Goal: Check status

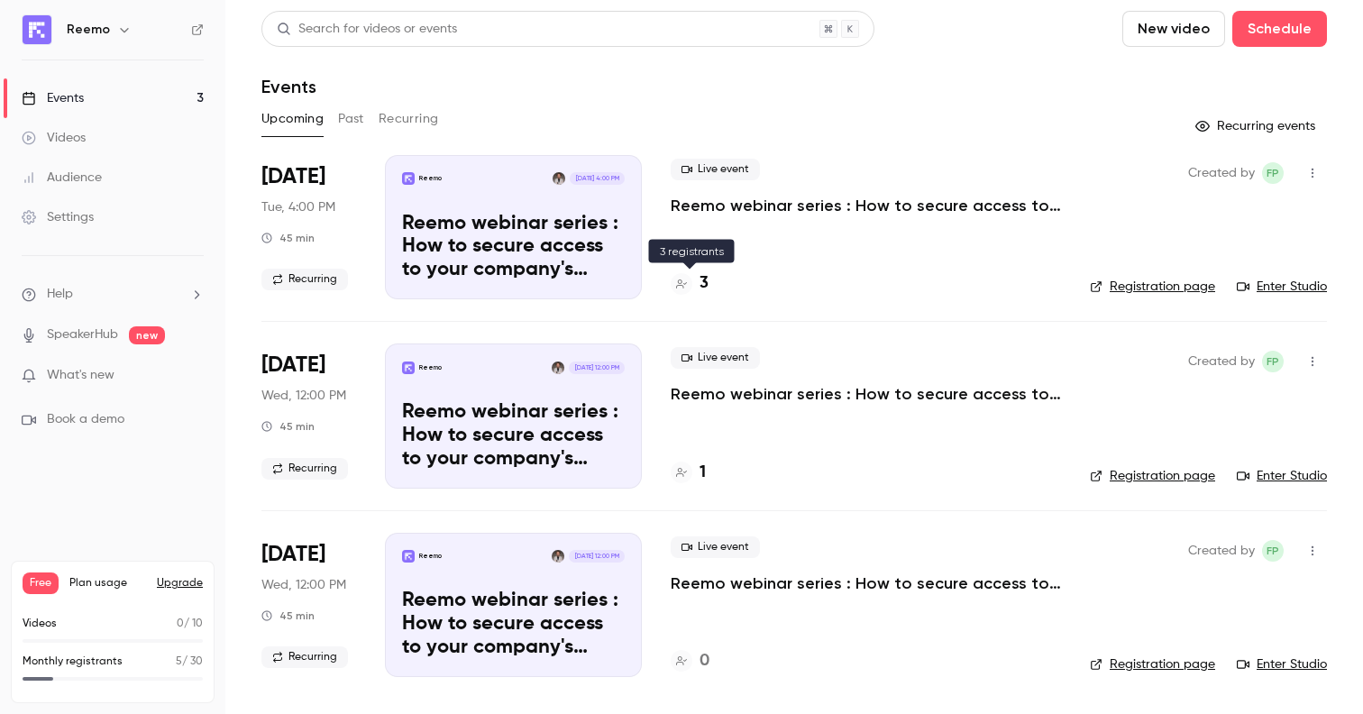
click at [705, 283] on h4 "3" at bounding box center [703, 283] width 9 height 24
click at [698, 467] on div "1" at bounding box center [688, 473] width 35 height 24
